Goal: Use online tool/utility: Utilize a website feature to perform a specific function

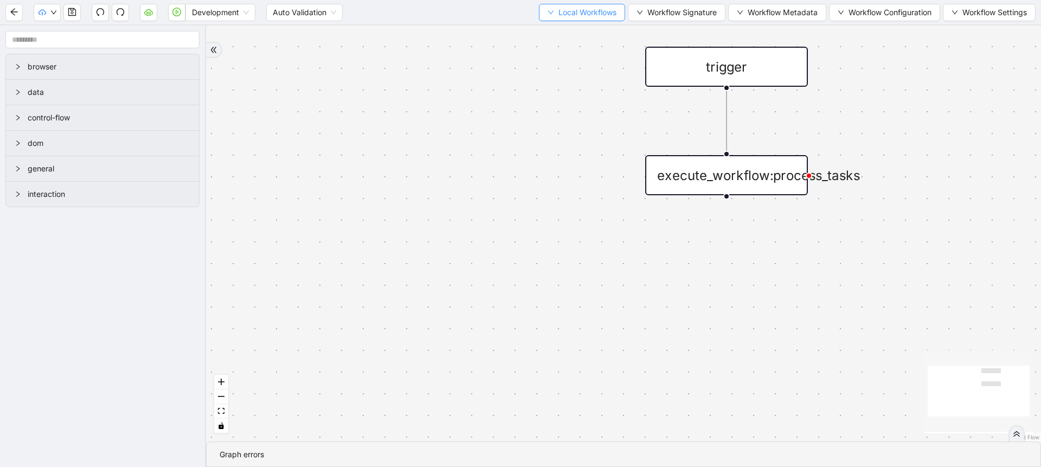
click at [564, 16] on span "Local Workflows" at bounding box center [587, 13] width 58 height 12
click at [568, 42] on li "Create" at bounding box center [576, 50] width 83 height 17
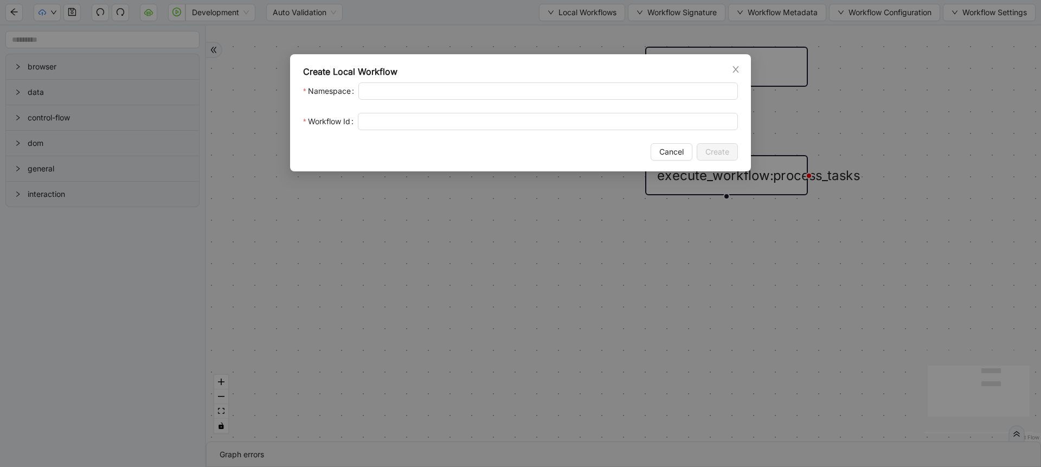
click at [539, 33] on div "Create Local Workflow Namespace Workflow Id Cancel Create" at bounding box center [520, 233] width 1041 height 467
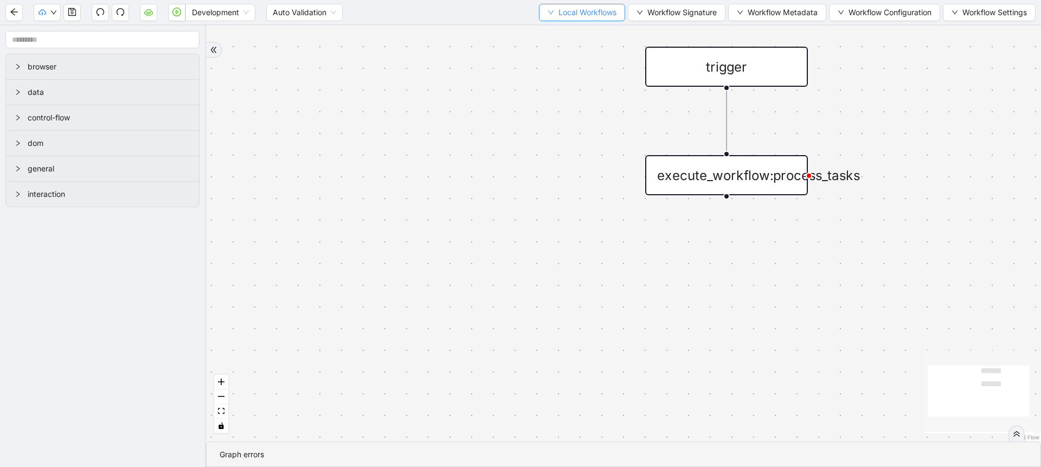
click at [560, 14] on span "Local Workflows" at bounding box center [587, 13] width 58 height 12
click at [564, 33] on span "Select" at bounding box center [577, 34] width 70 height 12
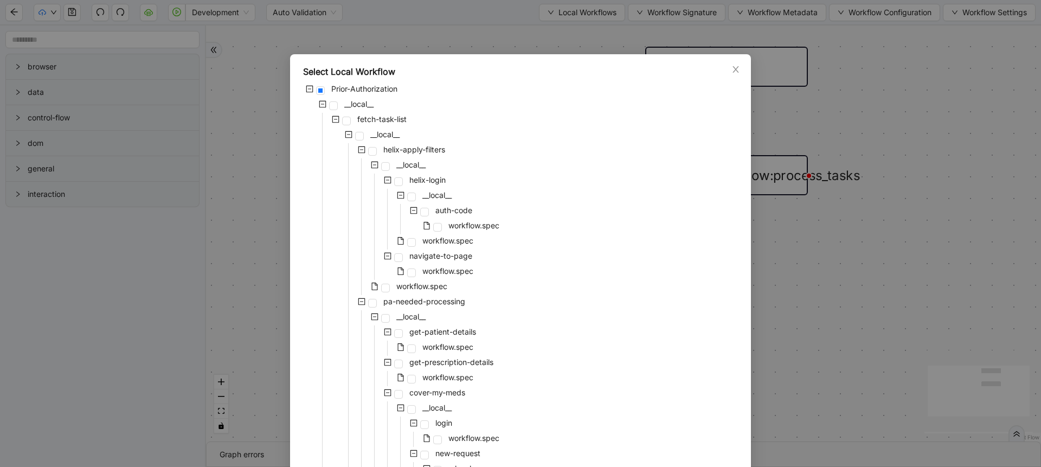
scroll to position [1029, 0]
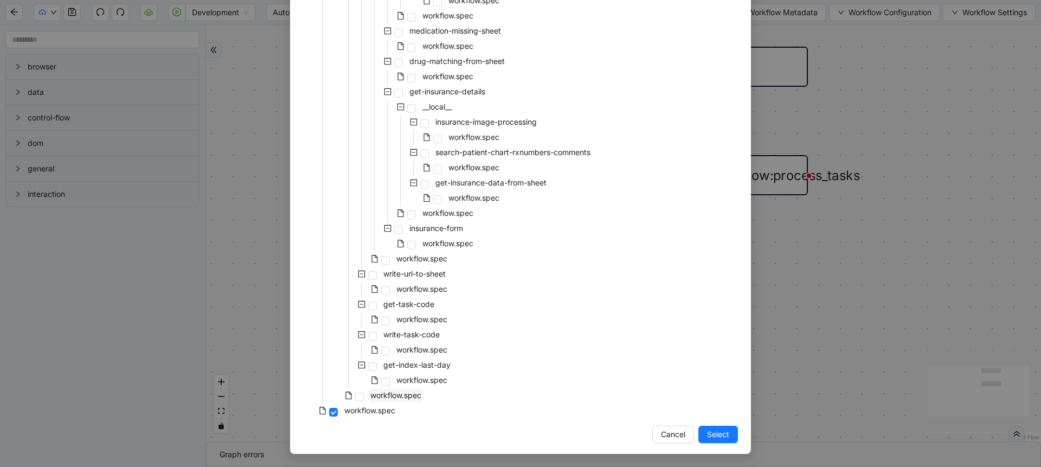
click at [388, 394] on span "workflow.spec" at bounding box center [395, 394] width 51 height 9
click at [717, 437] on span "Select" at bounding box center [718, 434] width 22 height 12
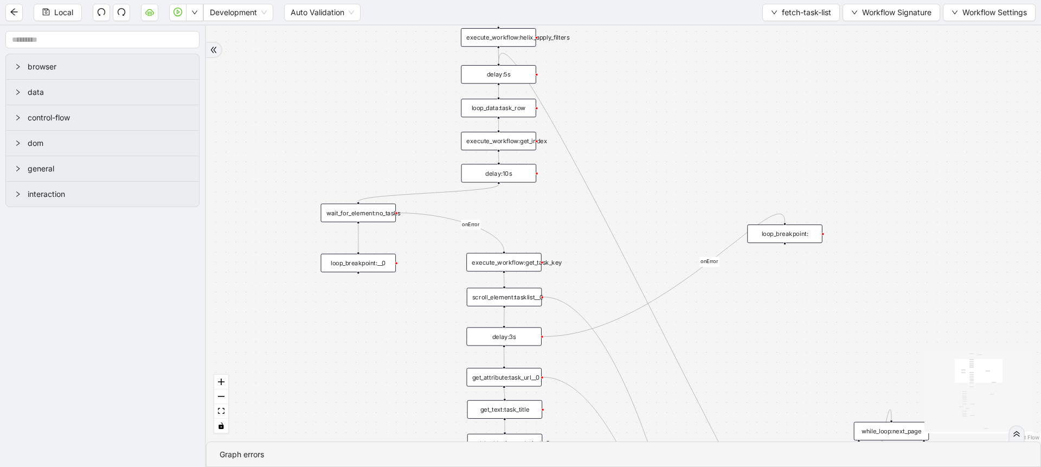
drag, startPoint x: 684, startPoint y: 246, endPoint x: 645, endPoint y: 108, distance: 143.5
click at [645, 108] on div "loopFrom fallback is_PA_needed is_PA_Sent onError onError onError onError onErr…" at bounding box center [623, 233] width 835 height 416
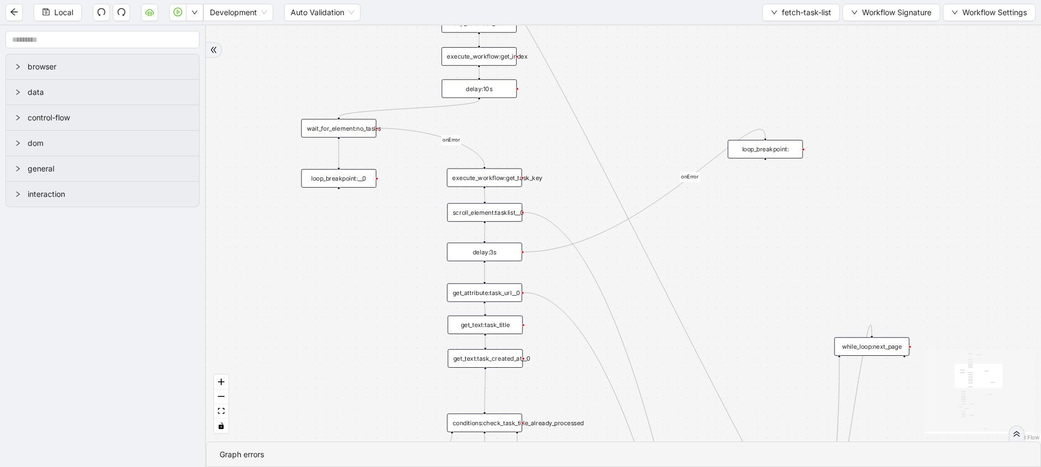
drag, startPoint x: 667, startPoint y: 215, endPoint x: 646, endPoint y: 117, distance: 100.4
click at [646, 117] on div "loopFrom fallback is_PA_needed is_PA_Sent onError onError onError onError onErr…" at bounding box center [623, 233] width 835 height 416
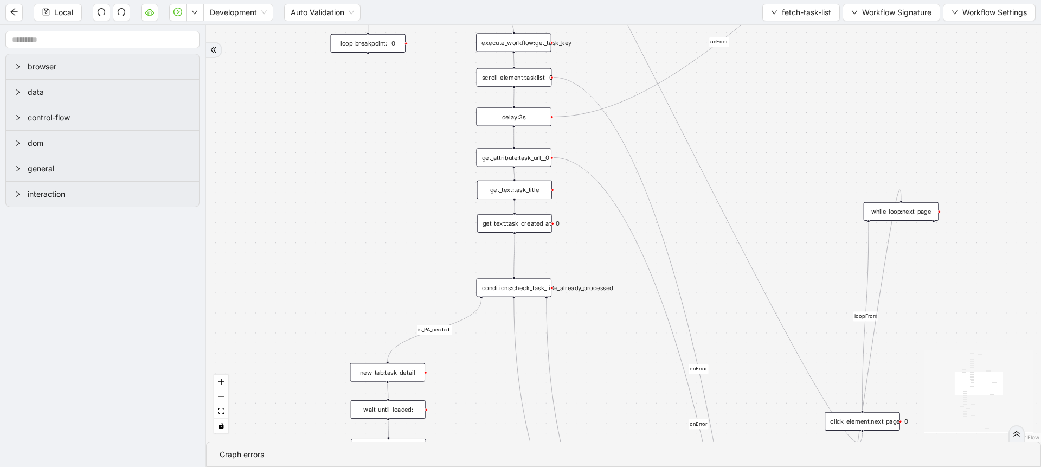
drag, startPoint x: 343, startPoint y: 317, endPoint x: 376, endPoint y: 164, distance: 156.4
click at [376, 164] on div "loopFrom fallback is_PA_needed is_PA_Sent onError onError onError onError onErr…" at bounding box center [623, 233] width 835 height 416
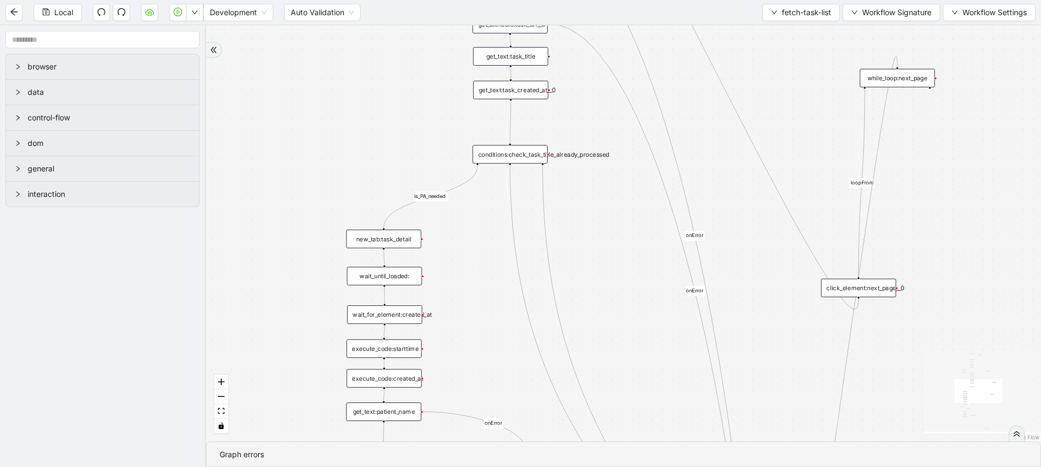
drag, startPoint x: 281, startPoint y: 311, endPoint x: 274, endPoint y: 192, distance: 118.9
click at [274, 192] on div "loopFrom fallback is_PA_needed is_PA_Sent onError onError onError onError onErr…" at bounding box center [623, 233] width 835 height 416
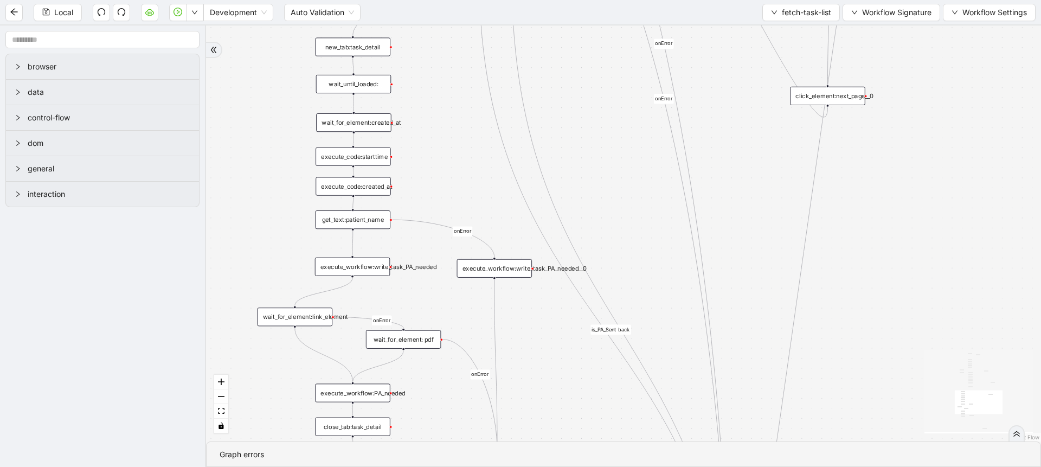
drag, startPoint x: 256, startPoint y: 337, endPoint x: 228, endPoint y: 162, distance: 176.8
click at [228, 162] on div "loopFrom fallback is_PA_needed is_PA_Sent onError onError onError onError onErr…" at bounding box center [623, 233] width 835 height 416
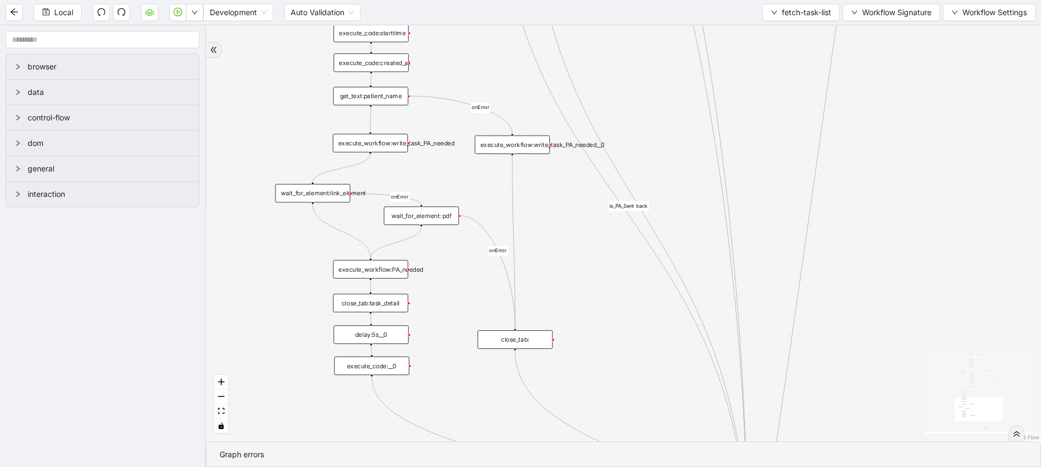
drag, startPoint x: 220, startPoint y: 245, endPoint x: 238, endPoint y: 116, distance: 130.3
click at [238, 116] on div "loopFrom fallback is_PA_needed is_PA_Sent onError onError onError onError onErr…" at bounding box center [623, 233] width 835 height 416
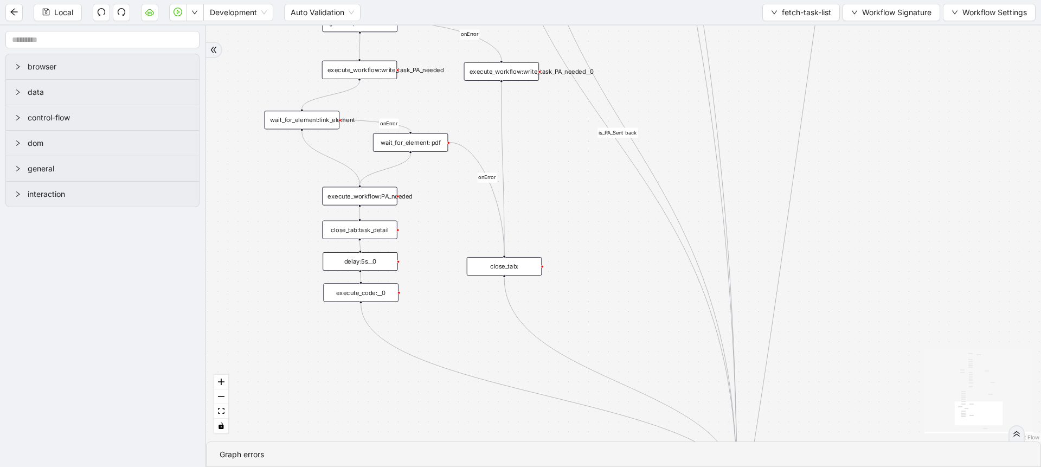
drag, startPoint x: 259, startPoint y: 311, endPoint x: 241, endPoint y: 186, distance: 126.5
click at [241, 186] on div "loopFrom fallback is_PA_needed is_PA_Sent onError onError onError onError onErr…" at bounding box center [623, 233] width 835 height 416
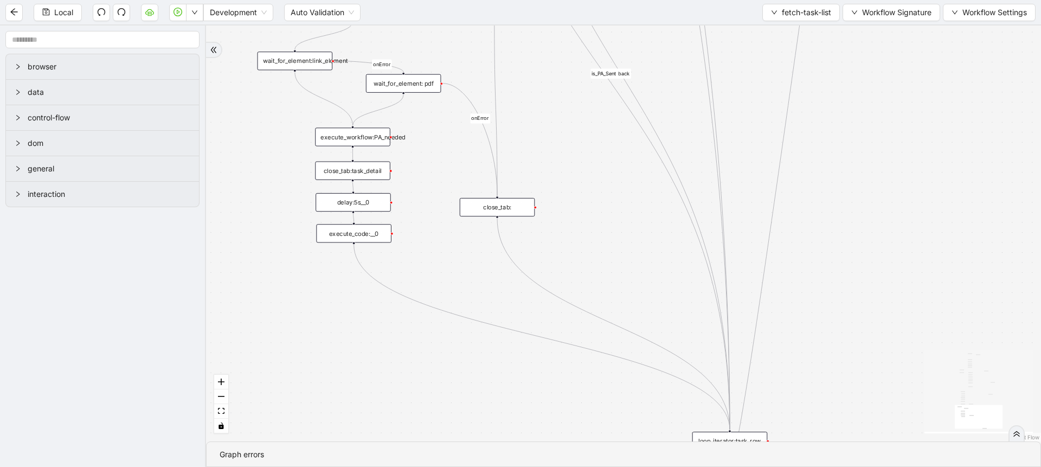
click at [359, 242] on div "loopFrom fallback is_PA_needed is_PA_Sent onError onError onError onError onErr…" at bounding box center [623, 233] width 835 height 416
click at [372, 236] on div "execute_code:__0" at bounding box center [353, 233] width 75 height 18
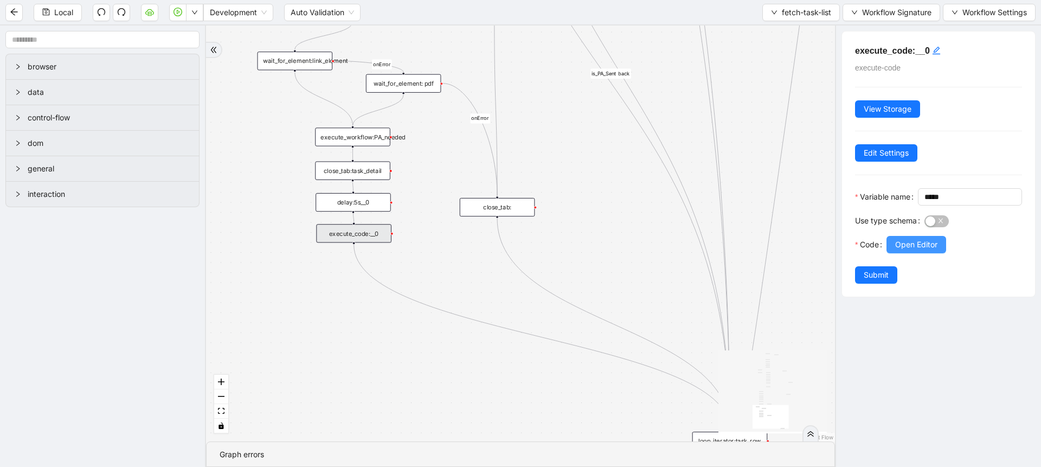
click at [920, 250] on span "Open Editor" at bounding box center [916, 245] width 42 height 12
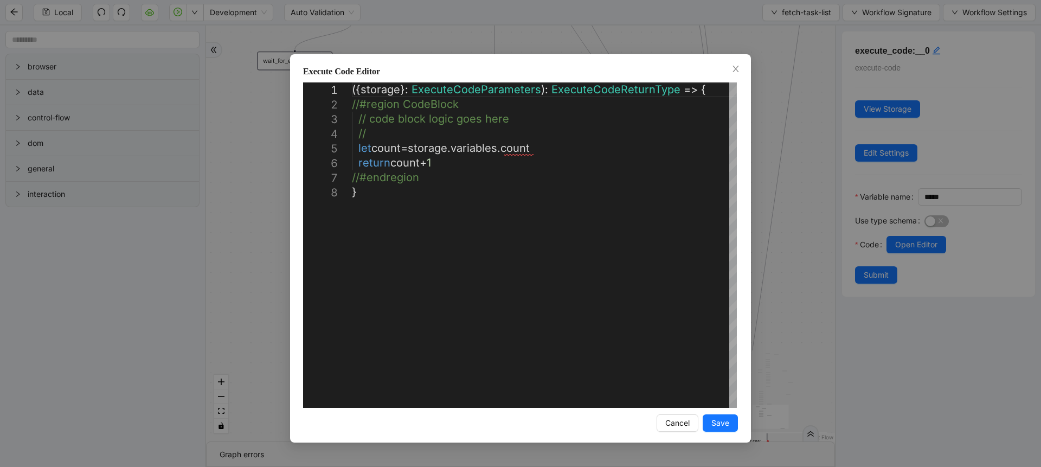
click at [831, 194] on div "**********" at bounding box center [520, 233] width 1041 height 467
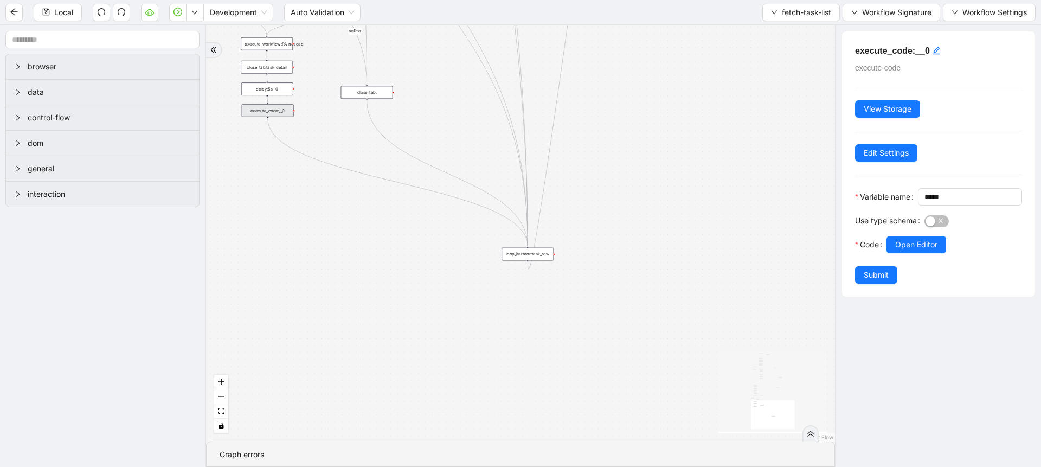
drag, startPoint x: 622, startPoint y: 333, endPoint x: 388, endPoint y: 361, distance: 236.4
click at [388, 361] on div "loopFrom fallback is_PA_needed is_PA_Sent onError onError onError onError onErr…" at bounding box center [520, 233] width 629 height 416
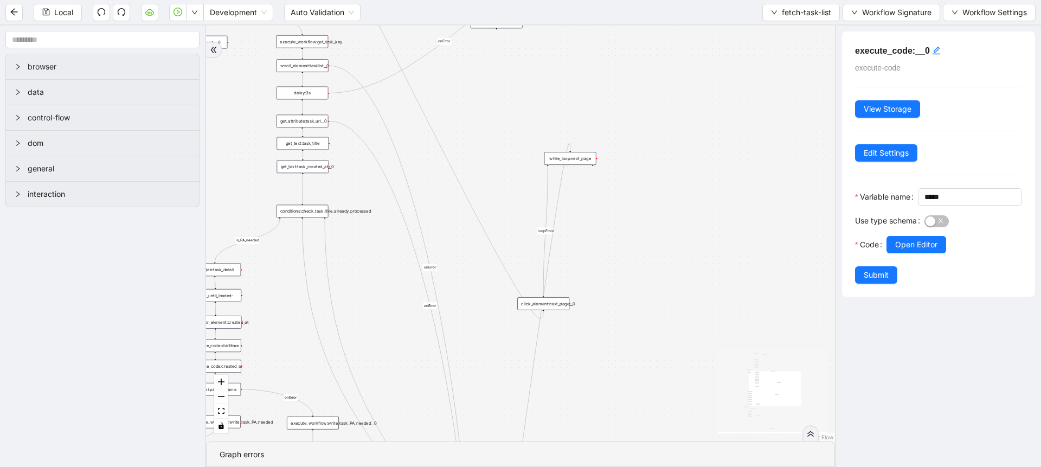
drag, startPoint x: 744, startPoint y: 68, endPoint x: 686, endPoint y: 443, distance: 380.1
click at [686, 443] on section "loopFrom fallback is_PA_needed is_PA_Sent onError onError onError onError onErr…" at bounding box center [520, 245] width 629 height 441
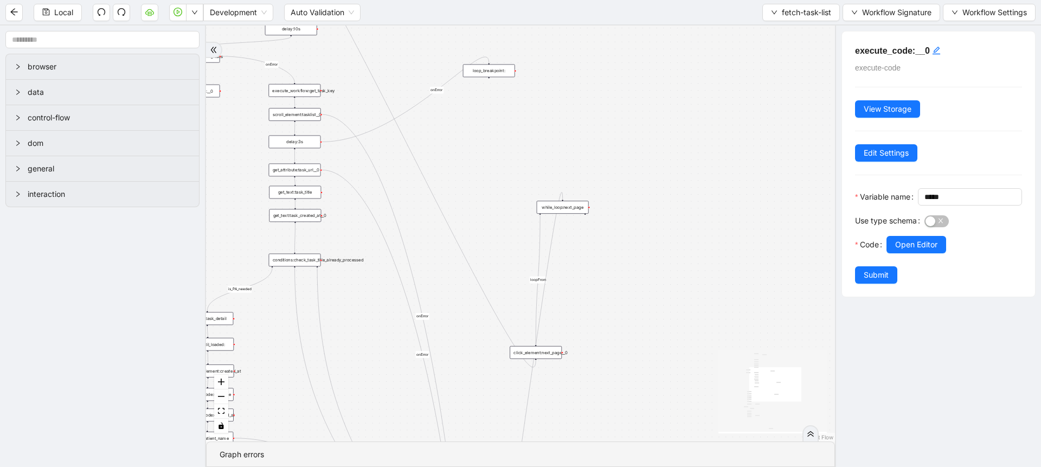
click at [568, 211] on div "while_loop:next_page" at bounding box center [563, 207] width 52 height 13
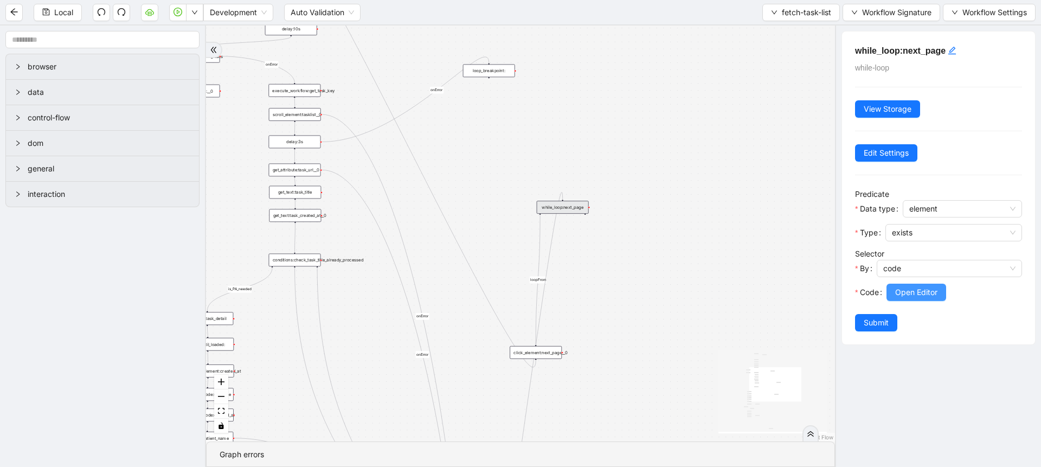
click at [927, 291] on span "Open Editor" at bounding box center [916, 292] width 42 height 12
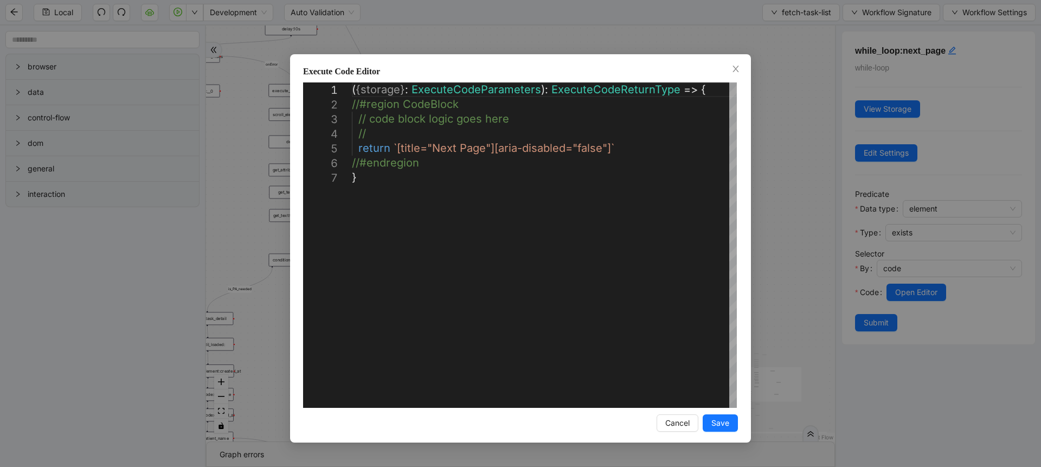
click at [789, 242] on div "**********" at bounding box center [520, 233] width 1041 height 467
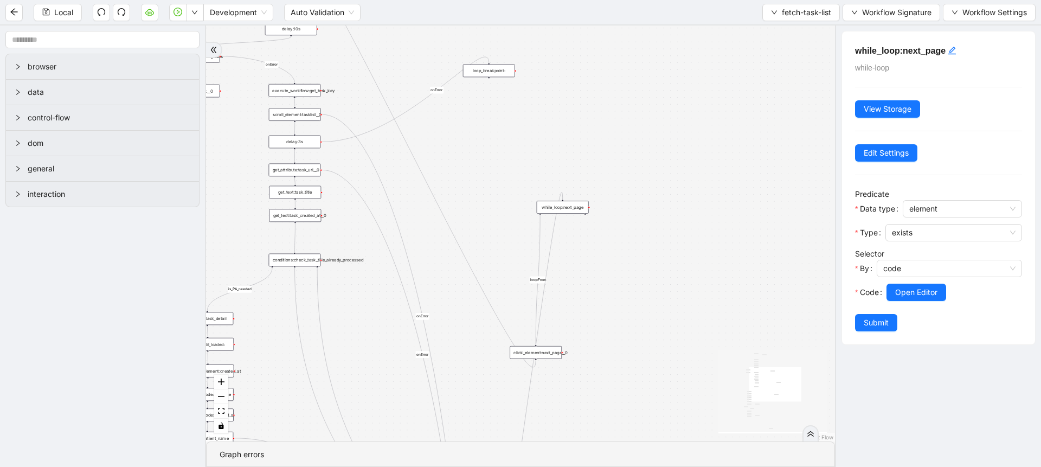
click at [549, 358] on div "click_element:next_page__0" at bounding box center [536, 352] width 52 height 13
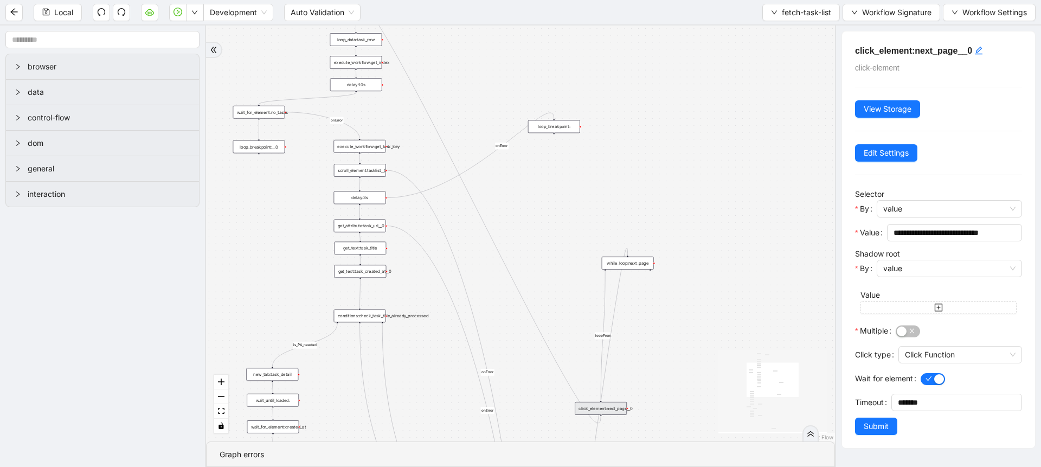
drag, startPoint x: 500, startPoint y: 197, endPoint x: 568, endPoint y: 259, distance: 92.5
click at [568, 259] on div "loopFrom fallback is_PA_needed is_PA_Sent onError onError onError onError onErr…" at bounding box center [520, 233] width 629 height 416
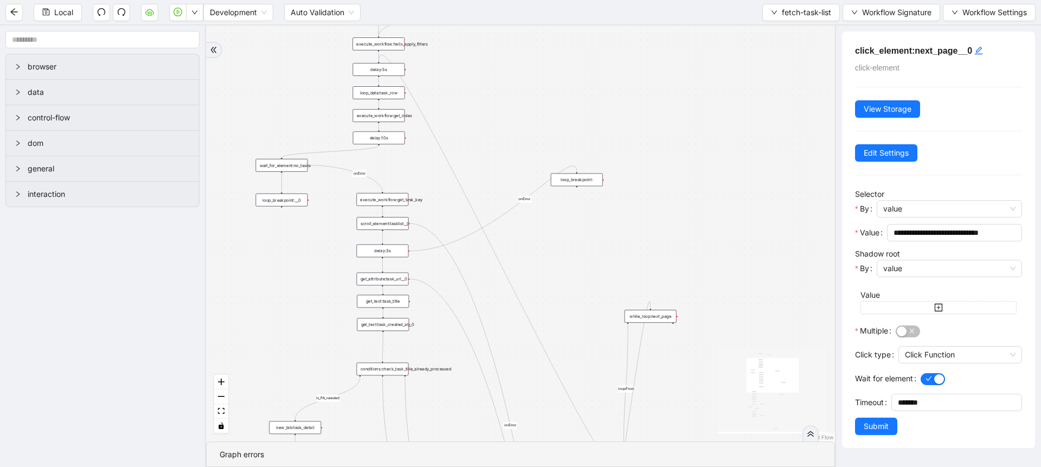
drag, startPoint x: 568, startPoint y: 259, endPoint x: 588, endPoint y: 307, distance: 51.5
click at [588, 307] on div "loopFrom fallback is_PA_needed is_PA_Sent onError onError onError onError onErr…" at bounding box center [520, 233] width 629 height 416
